Goal: Check status: Check status

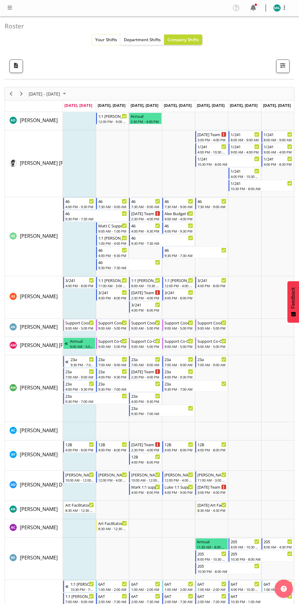
click at [96, 36] on button "Your Shifts" at bounding box center [106, 39] width 29 height 10
